Goal: Information Seeking & Learning: Learn about a topic

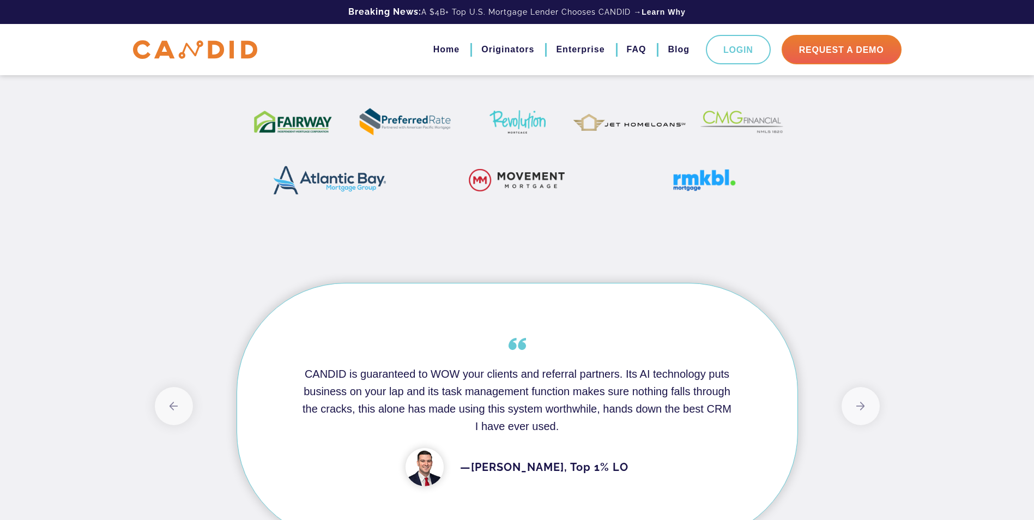
scroll to position [890, 0]
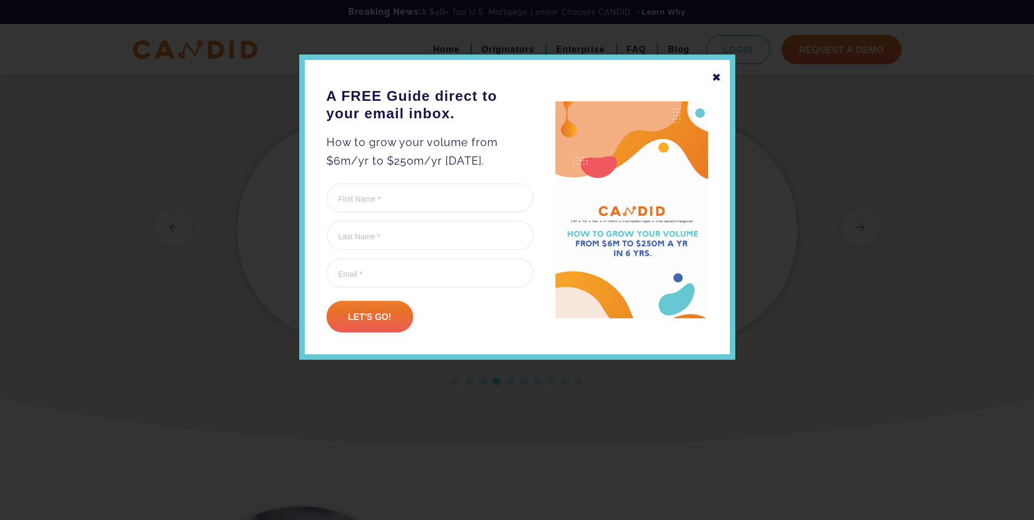
click at [715, 81] on div "✖" at bounding box center [717, 77] width 10 height 19
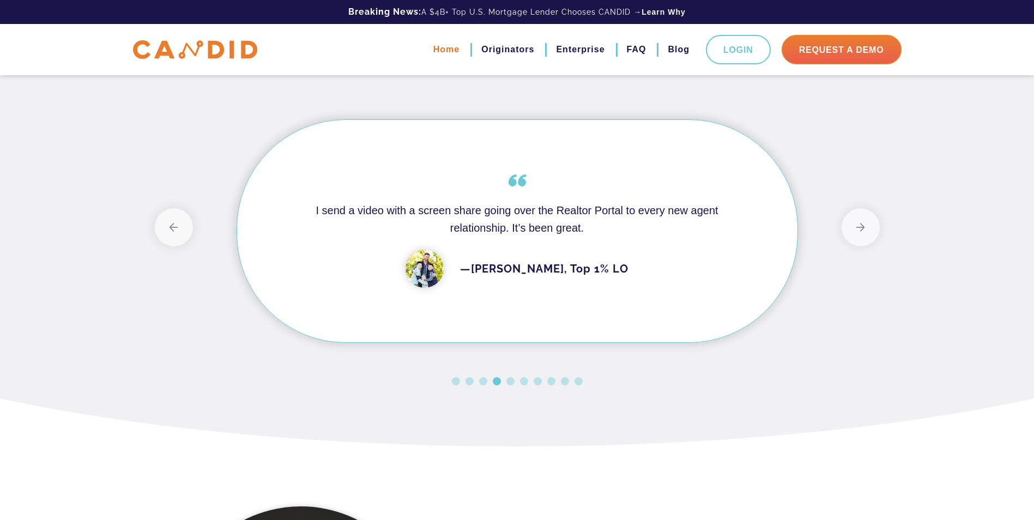
click at [443, 52] on link "Home" at bounding box center [446, 49] width 26 height 19
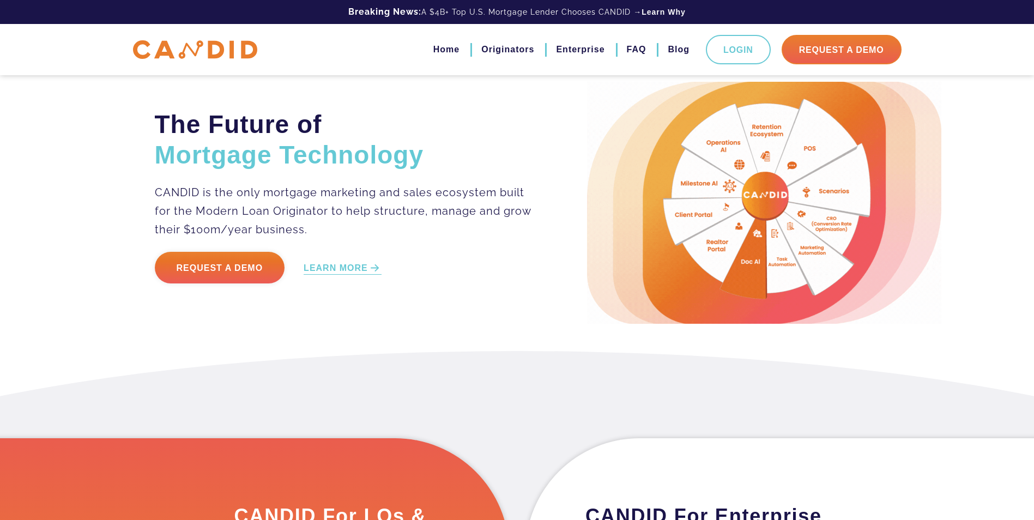
scroll to position [127, 0]
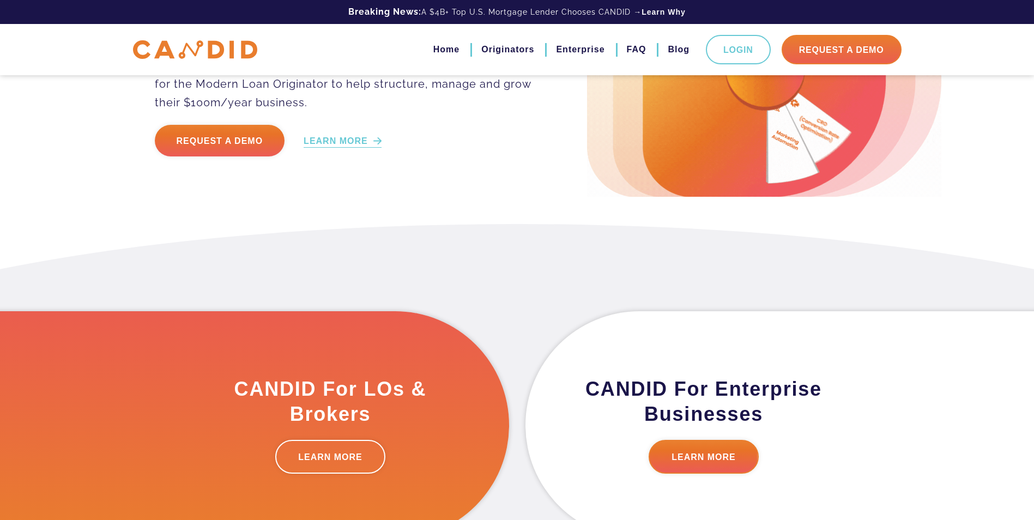
click at [358, 138] on link "LEARN MORE" at bounding box center [343, 141] width 78 height 13
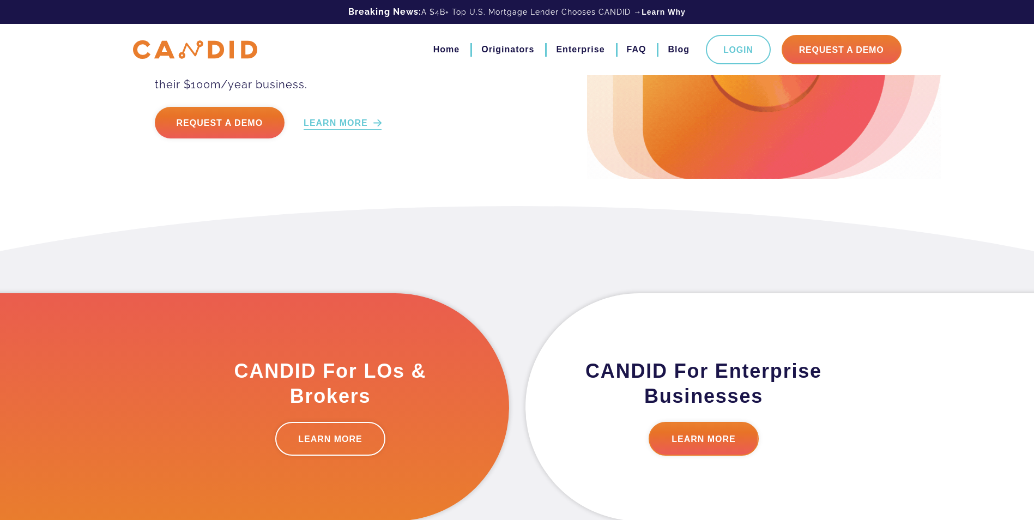
scroll to position [0, 0]
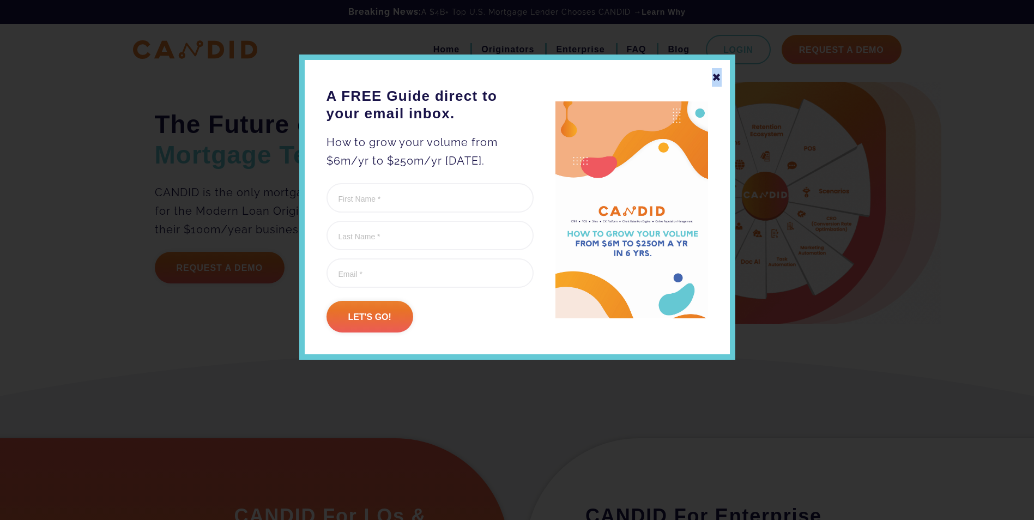
click at [716, 77] on div "✖" at bounding box center [717, 77] width 10 height 19
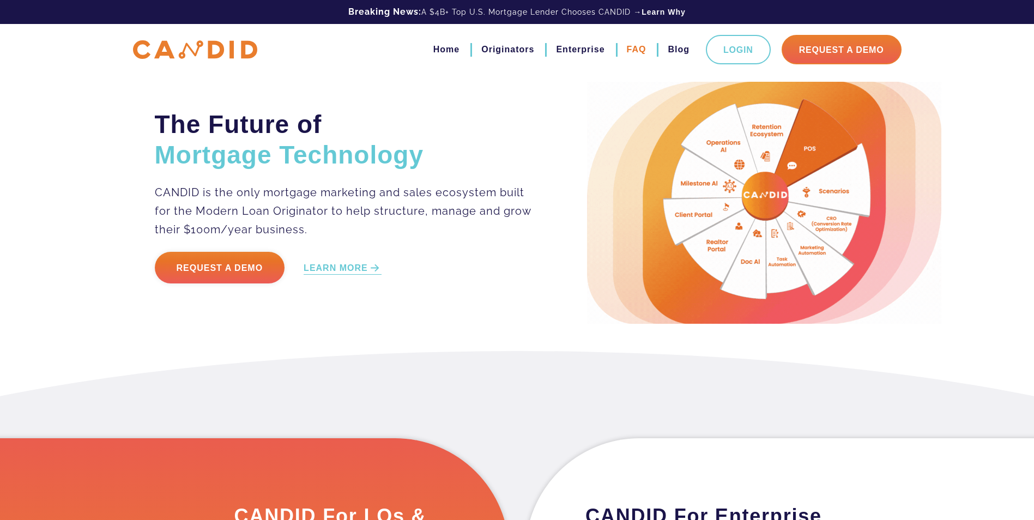
click at [627, 51] on link "FAQ" at bounding box center [637, 49] width 20 height 19
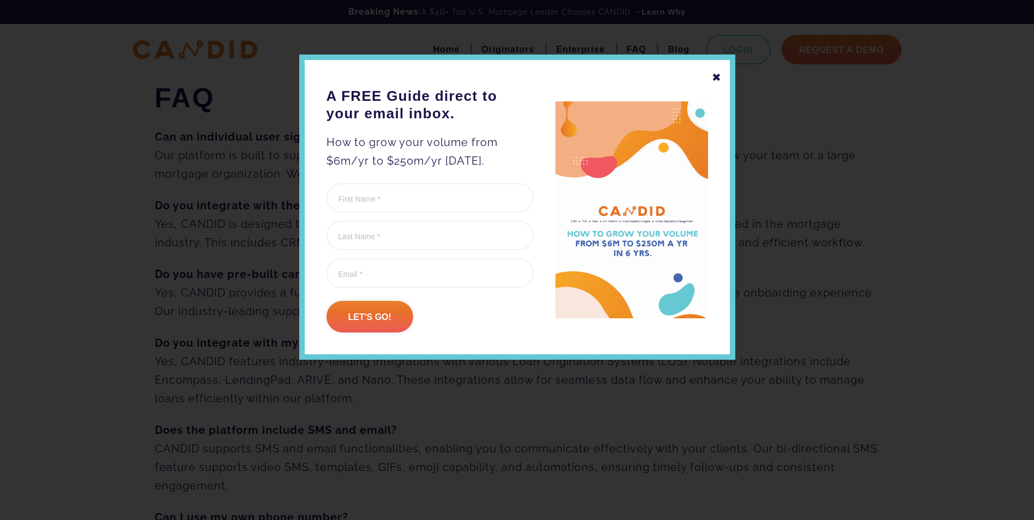
click at [716, 78] on div "✖" at bounding box center [717, 77] width 10 height 19
